Goal: Navigation & Orientation: Find specific page/section

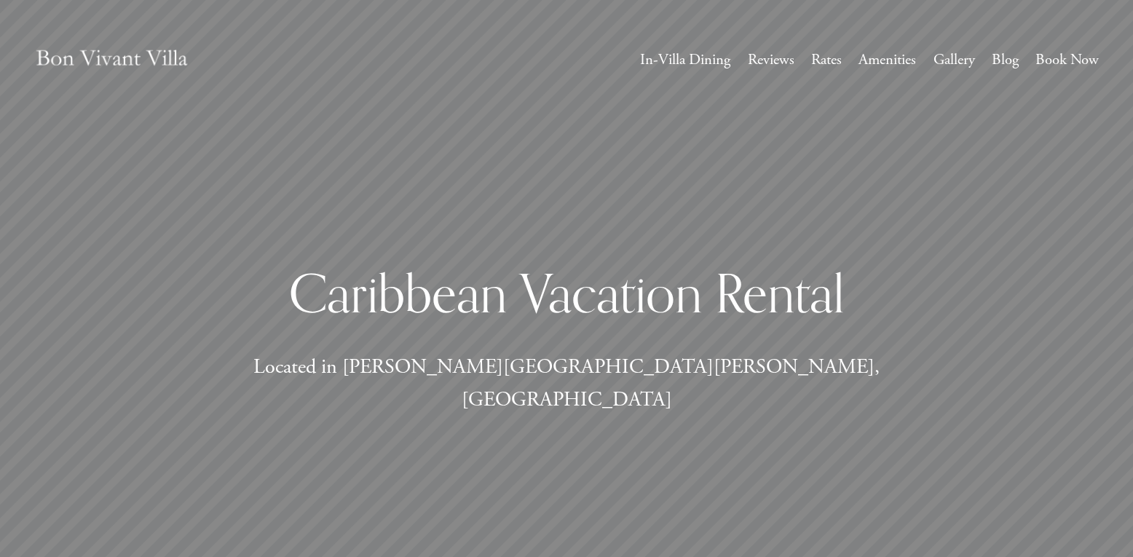
click at [832, 62] on link "Rates" at bounding box center [826, 60] width 31 height 27
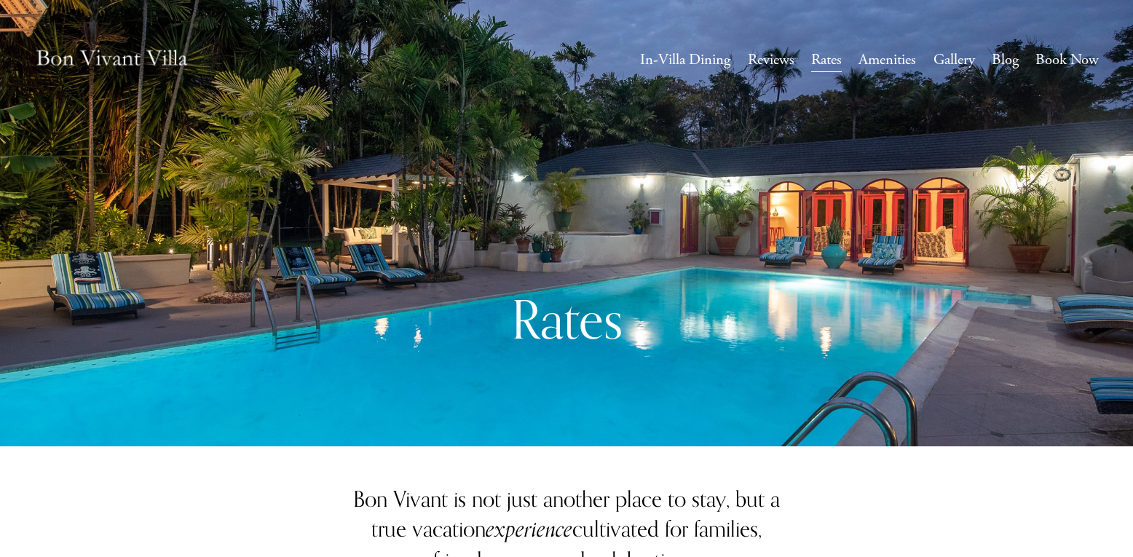
scroll to position [2, 0]
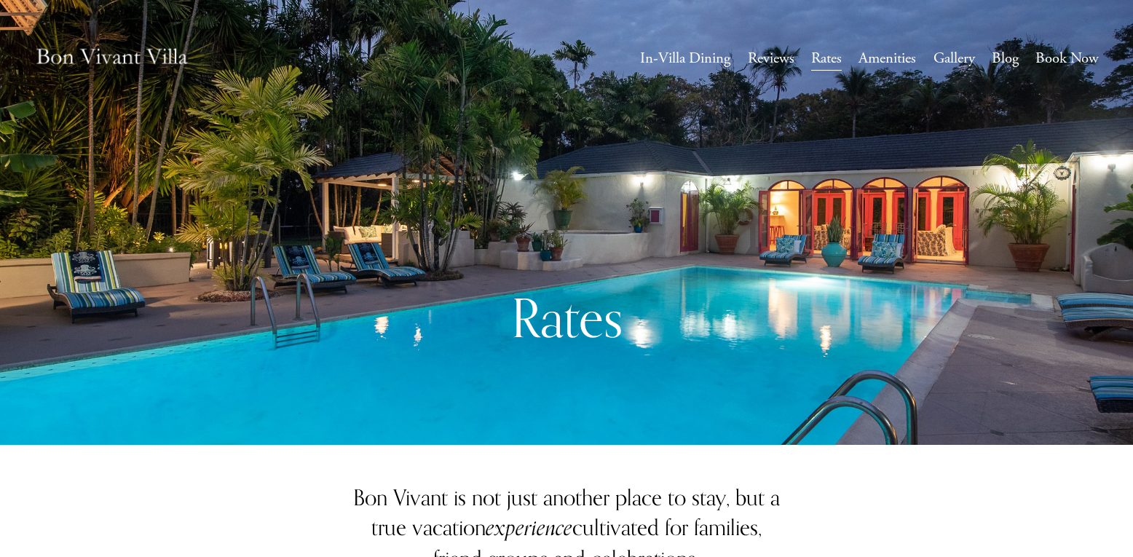
click at [964, 59] on link "Gallery" at bounding box center [954, 58] width 42 height 27
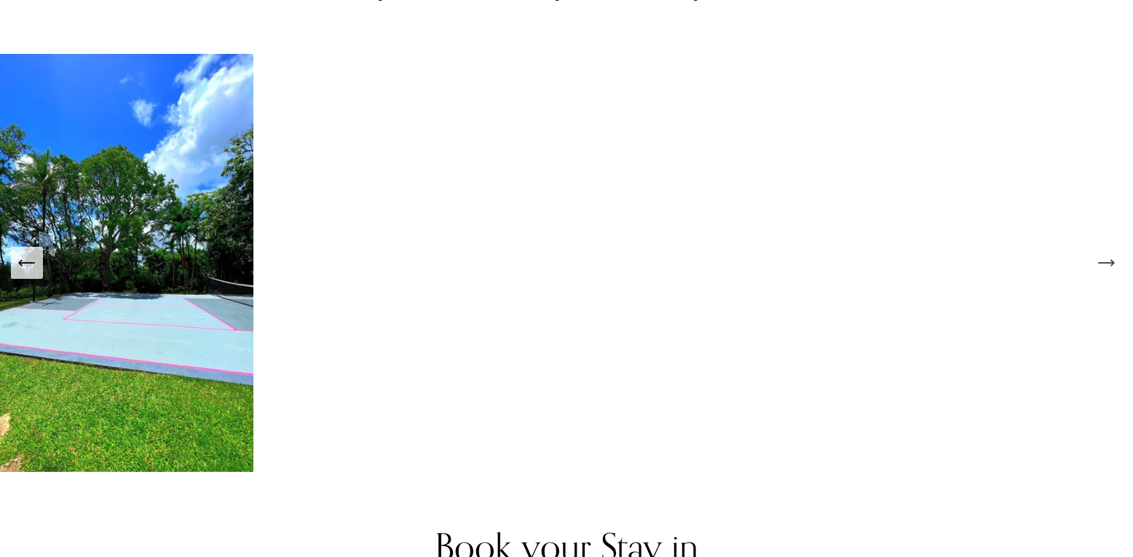
scroll to position [2503, 0]
